Goal: Navigation & Orientation: Find specific page/section

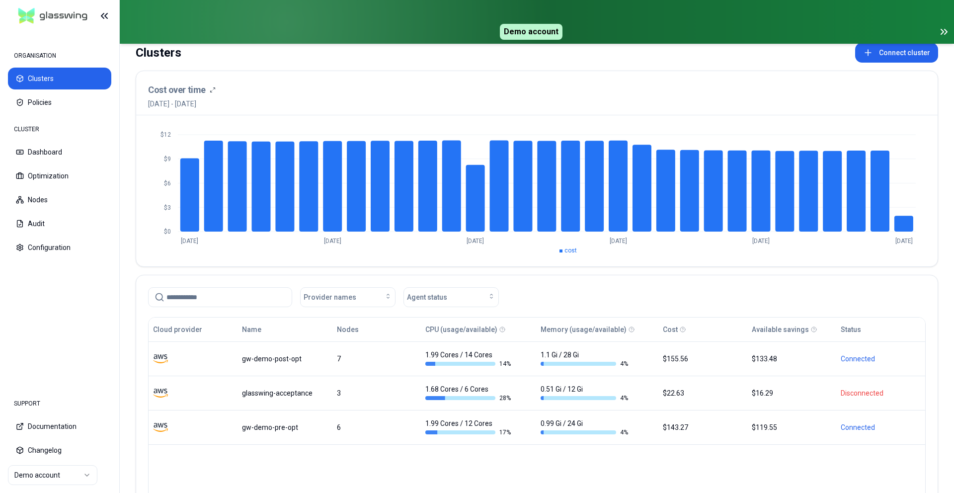
scroll to position [62, 0]
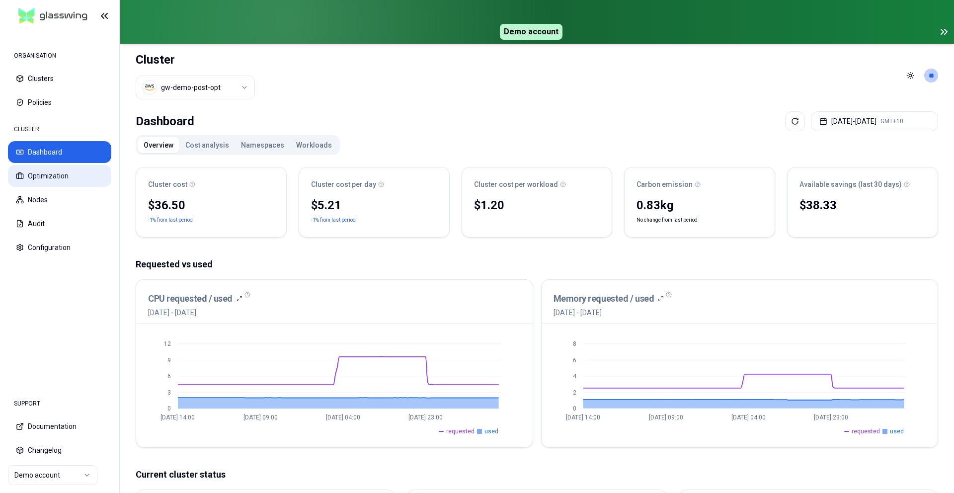
click at [35, 182] on button "Optimization" at bounding box center [59, 176] width 103 height 22
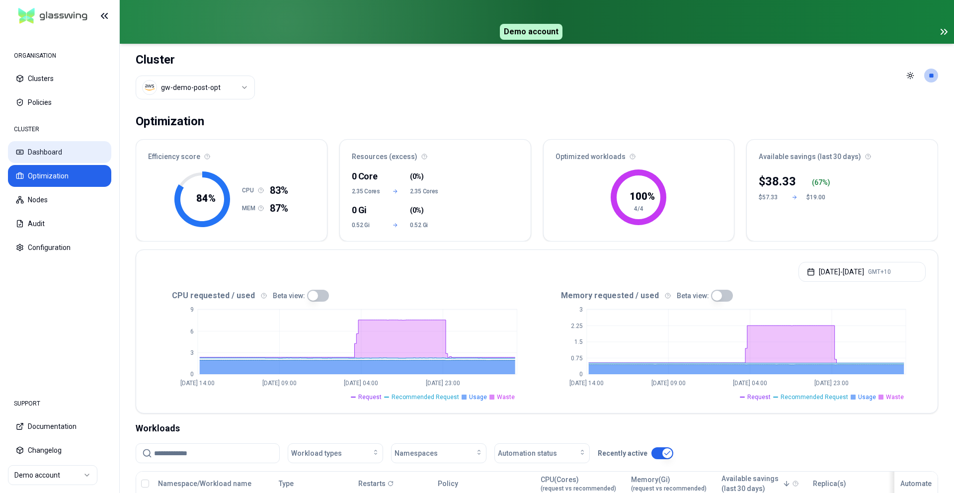
click at [75, 148] on button "Dashboard" at bounding box center [59, 152] width 103 height 22
